Goal: Task Accomplishment & Management: Manage account settings

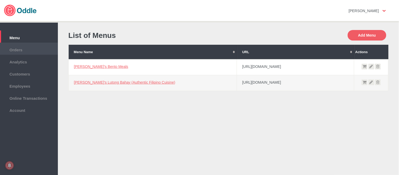
click at [1, 49] on li "Orders" at bounding box center [29, 49] width 58 height 12
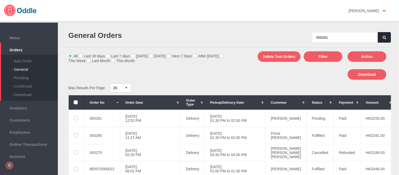
type input "000281"
click at [389, 36] on button "button" at bounding box center [384, 37] width 13 height 11
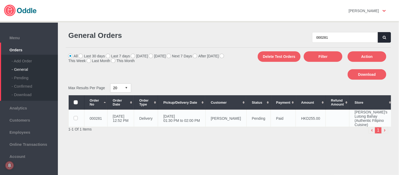
click at [203, 123] on td "[DATE] 01:30 PM to 02:00 PM" at bounding box center [181, 118] width 47 height 17
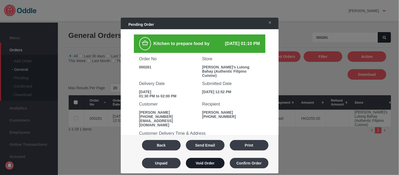
click at [219, 161] on button "Void Order" at bounding box center [205, 163] width 39 height 11
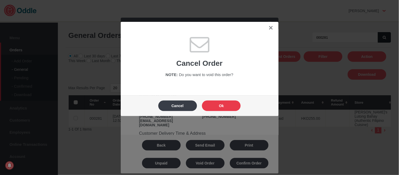
click at [228, 107] on button "Ok" at bounding box center [221, 106] width 39 height 11
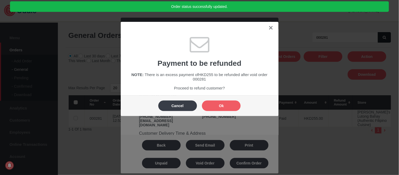
click at [228, 107] on body "Click here to cancel [PERSON_NAME] No messages Support Settings Sign Out Settin…" at bounding box center [199, 87] width 399 height 175
click at [228, 107] on button "Ok" at bounding box center [221, 106] width 39 height 11
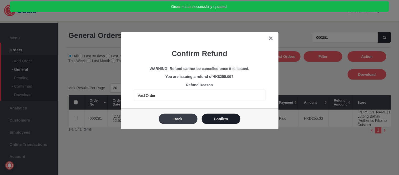
click at [227, 116] on button "Confirm" at bounding box center [221, 119] width 39 height 11
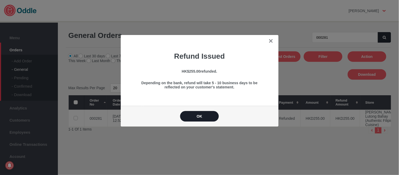
click at [207, 117] on button "OK" at bounding box center [199, 116] width 39 height 11
